Goal: Transaction & Acquisition: Subscribe to service/newsletter

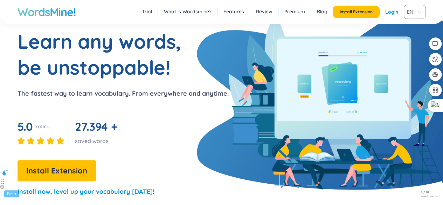
scroll to position [70, 0]
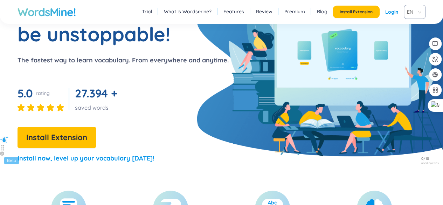
click at [398, 12] on link "Login" at bounding box center [392, 12] width 13 height 13
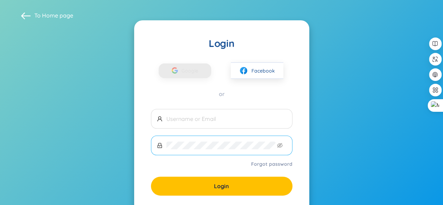
drag, startPoint x: 398, startPoint y: 12, endPoint x: 208, endPoint y: 152, distance: 235.7
click at [208, 152] on span at bounding box center [222, 146] width 142 height 20
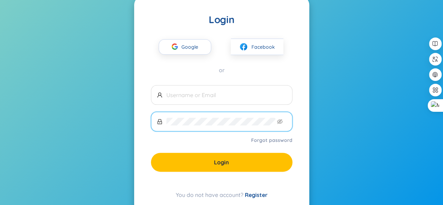
scroll to position [35, 0]
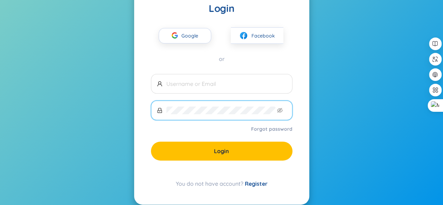
click at [251, 185] on link "Register" at bounding box center [256, 183] width 23 height 7
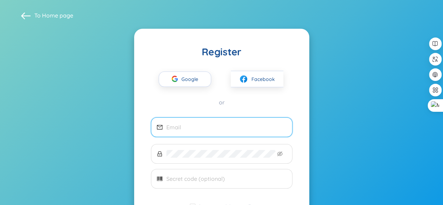
scroll to position [35, 0]
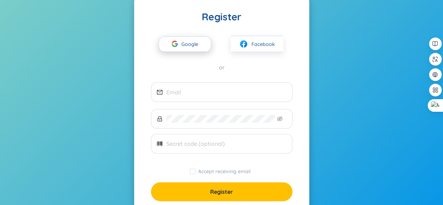
click at [189, 45] on span "Google" at bounding box center [192, 44] width 20 height 15
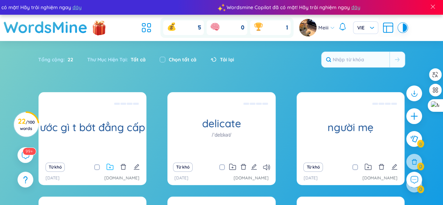
click at [107, 167] on icon at bounding box center [110, 167] width 7 height 7
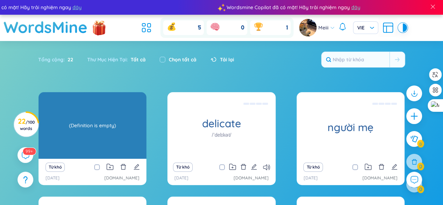
click at [104, 141] on div "ước gì t bớt đẳng cấp (Definition is empty)" at bounding box center [93, 125] width 108 height 67
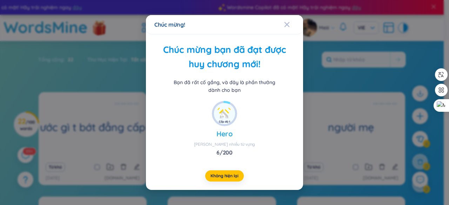
click at [98, 139] on div "Chúc mừng! Chúc mừng bạn đã đạt được huy chương mới! Bạn đã rất cố gắng, và đây…" at bounding box center [224, 102] width 449 height 205
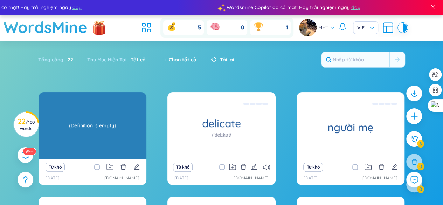
click at [100, 139] on div "ước gì t bớt đẳng cấp (Definition is empty)" at bounding box center [93, 125] width 108 height 67
click at [119, 136] on div "(Definition is empty)" at bounding box center [92, 125] width 101 height 63
click at [134, 145] on div "(Definition is empty)" at bounding box center [92, 125] width 101 height 63
click at [97, 138] on div "(Definition is empty)" at bounding box center [92, 125] width 101 height 63
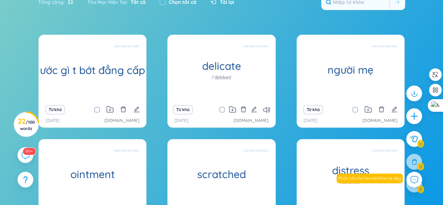
scroll to position [70, 0]
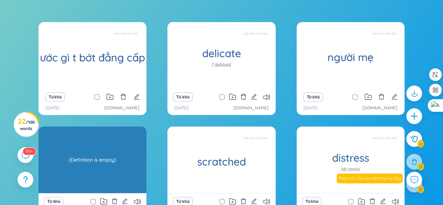
click at [108, 163] on div "ointment (Definition is empty)" at bounding box center [93, 160] width 108 height 67
click at [108, 163] on div "(Definition is empty)" at bounding box center [92, 159] width 101 height 63
